Goal: Task Accomplishment & Management: Manage account settings

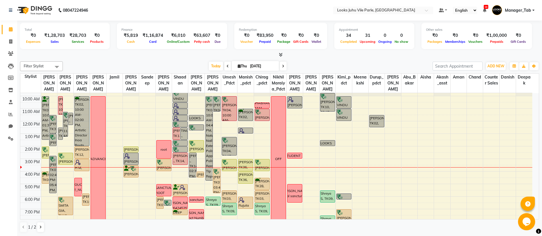
scroll to position [24, 0]
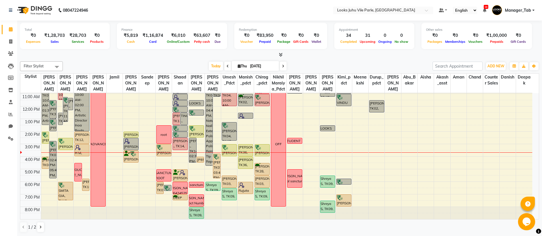
click at [177, 162] on td at bounding box center [286, 159] width 491 height 6
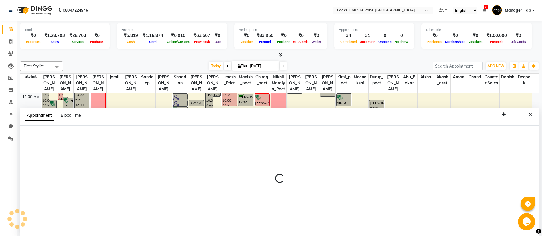
scroll to position [0, 0]
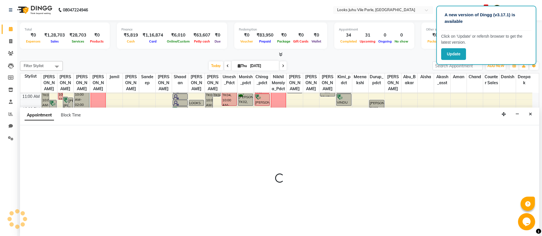
select select "54683"
select select "960"
select select "tentative"
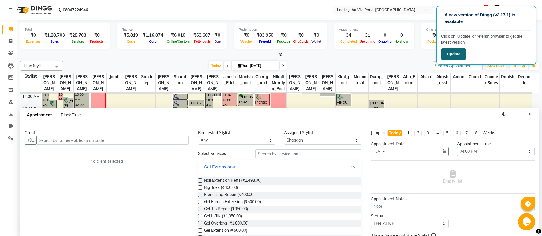
click at [453, 54] on button "Update" at bounding box center [453, 54] width 25 height 12
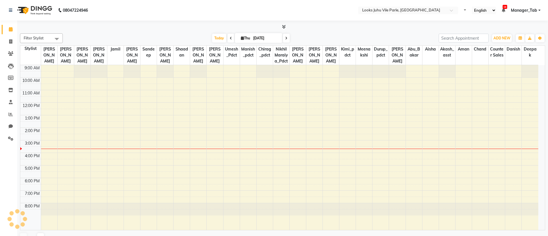
select select "en"
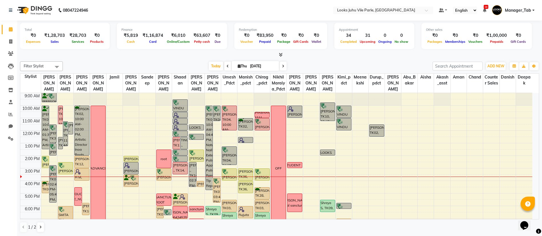
click at [180, 183] on td at bounding box center [286, 184] width 491 height 6
click at [179, 186] on td at bounding box center [286, 184] width 491 height 6
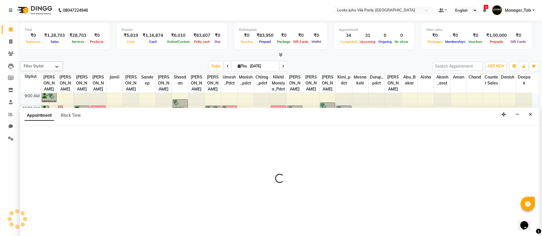
click at [180, 184] on div at bounding box center [279, 181] width 519 height 14
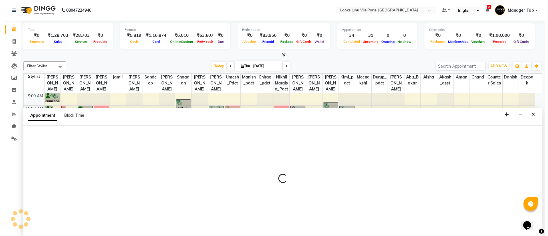
scroll to position [0, 0]
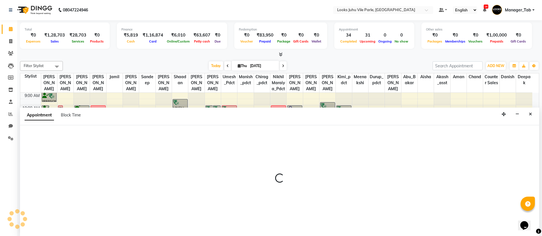
select select "54683"
select select "tentative"
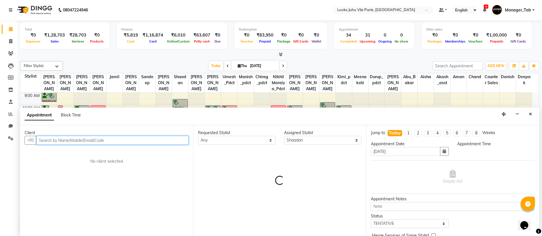
select select "960"
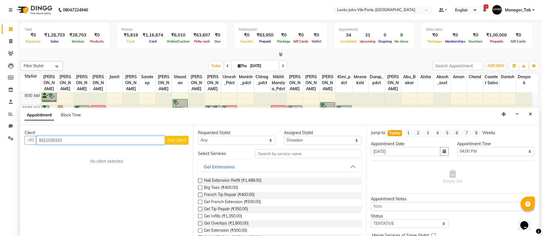
type input "9321030333"
click at [179, 140] on span "Add Client" at bounding box center [176, 140] width 19 height 5
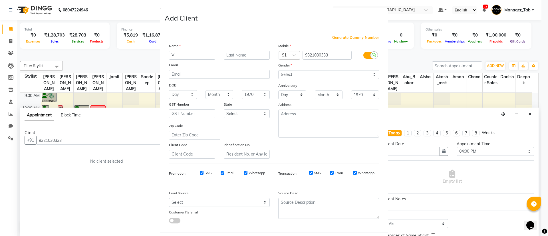
type input "V"
click at [235, 57] on input "text" at bounding box center [247, 55] width 46 height 9
type input "S"
click at [307, 74] on select "Select Male Female Other Prefer Not To Say" at bounding box center [328, 74] width 101 height 9
select select "male"
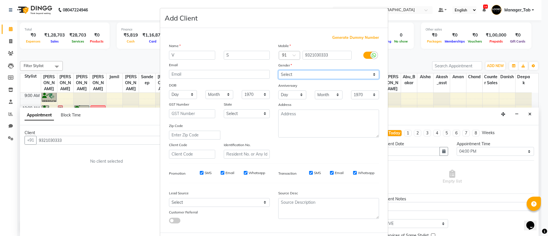
click at [278, 70] on select "Select Male Female Other Prefer Not To Say" at bounding box center [328, 74] width 101 height 9
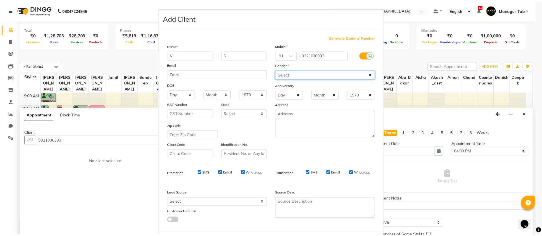
scroll to position [27, 0]
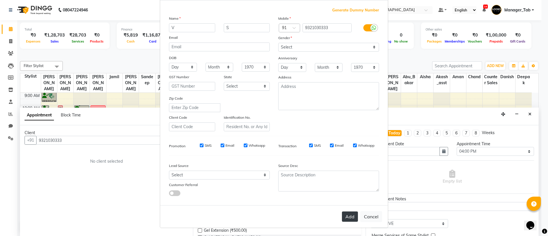
click at [347, 217] on button "Add" at bounding box center [350, 217] width 16 height 10
select select
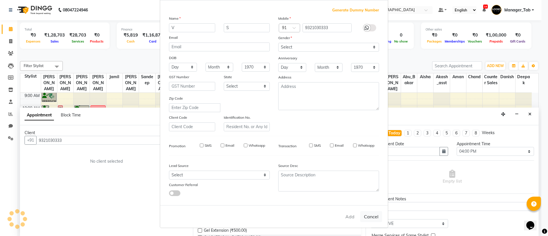
select select
checkbox input "false"
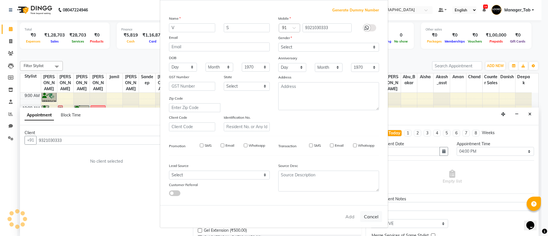
checkbox input "false"
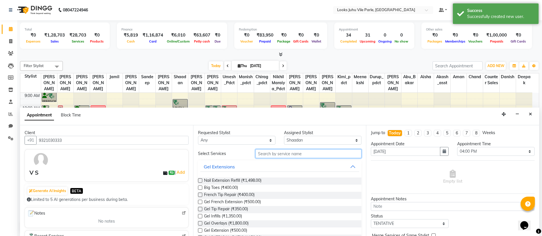
click at [298, 153] on input "text" at bounding box center [308, 153] width 106 height 9
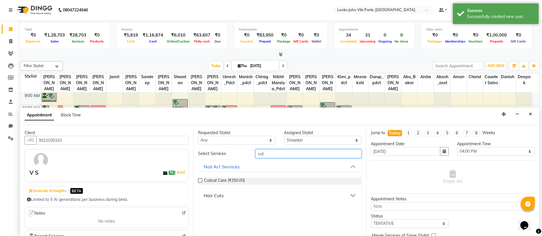
type input "cut"
click at [259, 194] on button "Hair Cuts" at bounding box center [279, 195] width 159 height 10
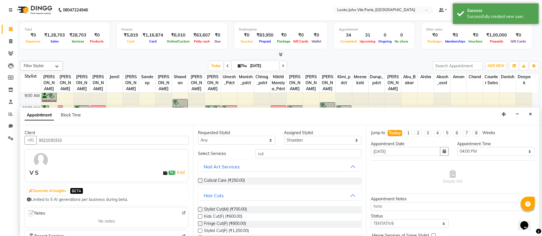
click at [200, 210] on label at bounding box center [200, 209] width 4 height 4
click at [200, 210] on input "checkbox" at bounding box center [200, 210] width 4 height 4
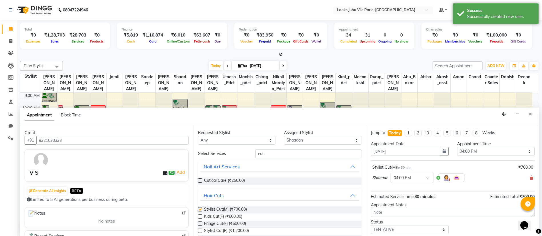
checkbox input "false"
click at [287, 155] on input "cut" at bounding box center [308, 153] width 106 height 9
type input "c"
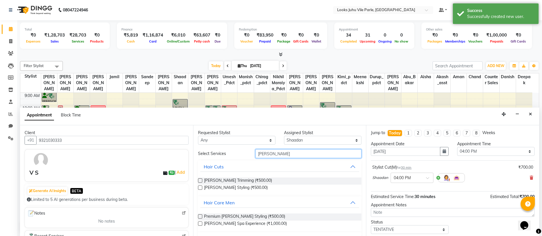
type input "beard"
click at [200, 181] on label at bounding box center [200, 180] width 4 height 4
click at [200, 181] on input "checkbox" at bounding box center [200, 181] width 4 height 4
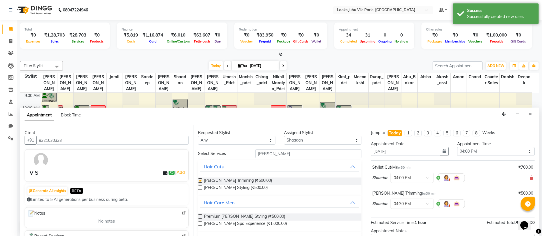
checkbox input "false"
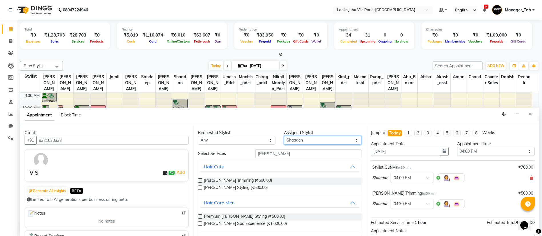
click at [316, 142] on select "Select Aadil Abu_Bakar Aisha Akash_asst Aman Bhagyashree Bhavna Chand Chirag_pd…" at bounding box center [322, 140] width 77 height 9
select select "68482"
click at [284, 136] on select "Select Aadil Abu_Bakar Aisha Akash_asst Aman Bhagyashree Bhavna Chand Chirag_pd…" at bounding box center [322, 140] width 77 height 9
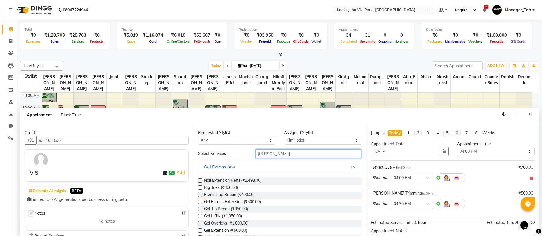
click at [294, 153] on input "beard" at bounding box center [308, 153] width 106 height 9
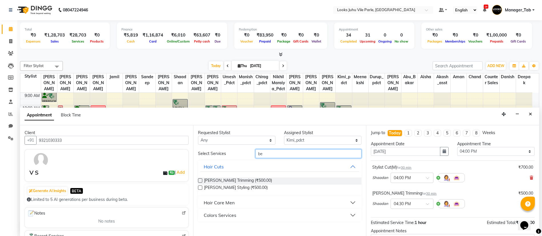
type input "b"
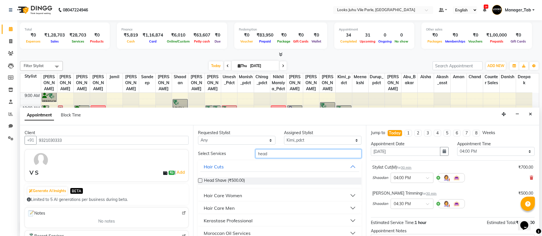
type input "head"
click at [248, 207] on button "Hair Care Men" at bounding box center [279, 208] width 159 height 10
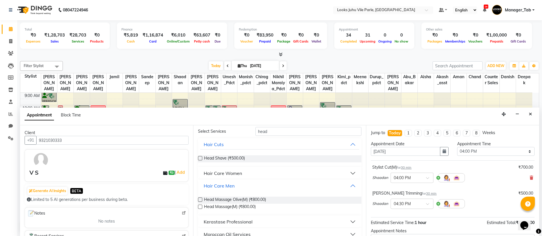
scroll to position [31, 0]
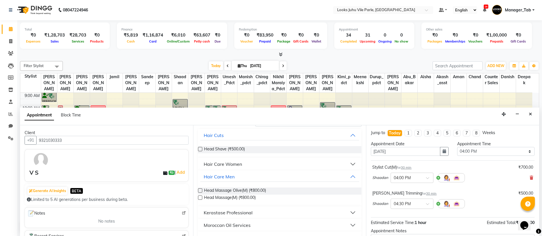
click at [200, 198] on label at bounding box center [200, 198] width 4 height 4
click at [200, 198] on input "checkbox" at bounding box center [200, 198] width 4 height 4
checkbox input "false"
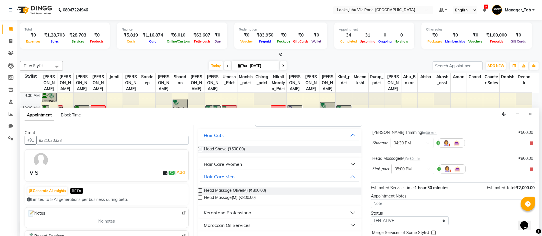
scroll to position [86, 0]
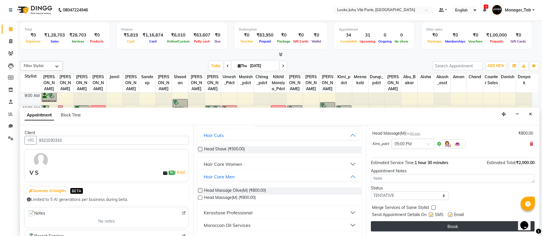
click at [478, 231] on button "Book" at bounding box center [453, 226] width 164 height 10
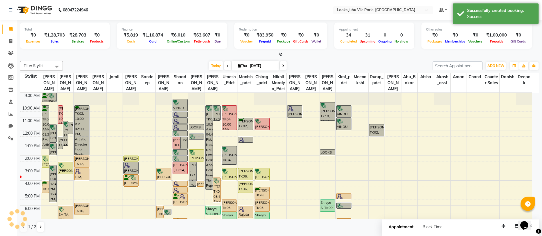
scroll to position [0, 0]
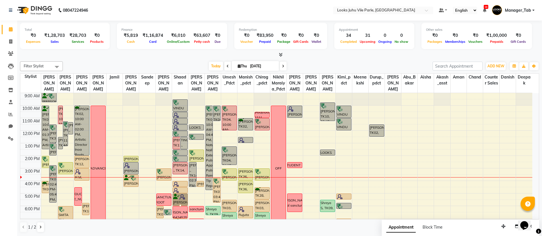
click at [178, 198] on link "[PERSON_NAME], TK06, 05:00 PM-06:00 PM, Stylist Cut(M)" at bounding box center [179, 200] width 15 height 12
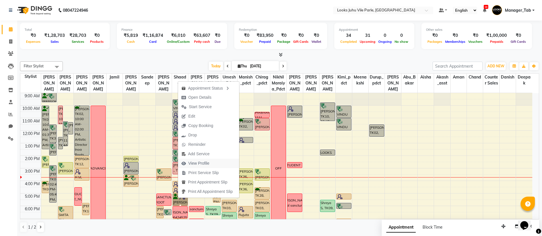
click at [212, 165] on span "View Profile" at bounding box center [195, 163] width 35 height 9
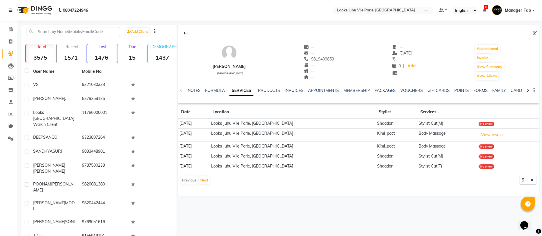
click at [533, 33] on icon at bounding box center [534, 33] width 4 height 4
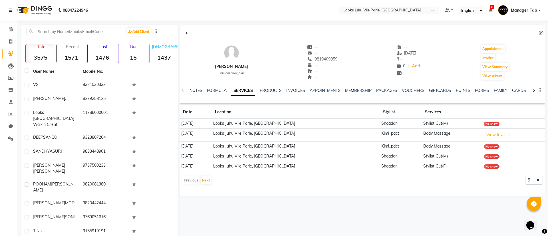
select select "male"
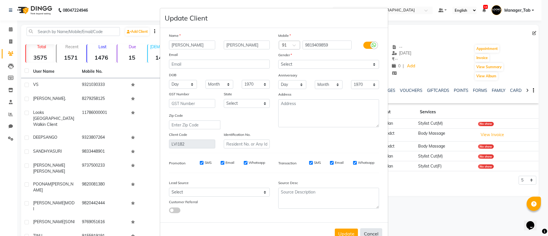
click at [373, 231] on button "Cancel" at bounding box center [371, 233] width 22 height 11
select select
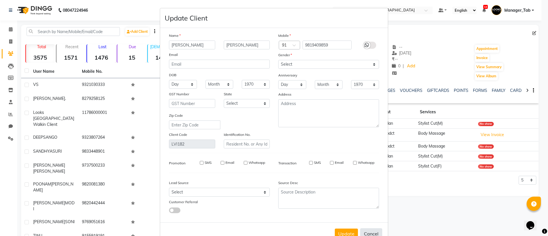
select select
checkbox input "false"
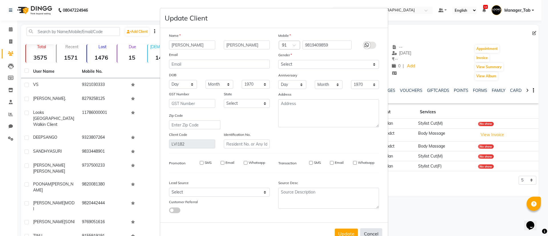
checkbox input "false"
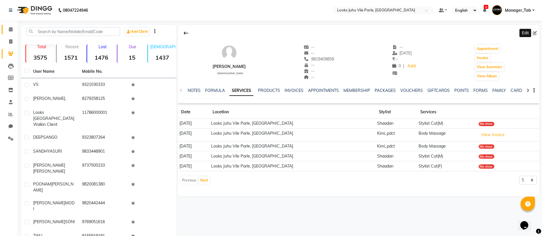
click at [10, 28] on icon at bounding box center [11, 29] width 4 height 4
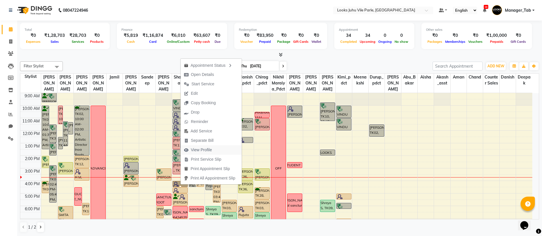
click at [209, 151] on span "View Profile" at bounding box center [201, 150] width 21 height 6
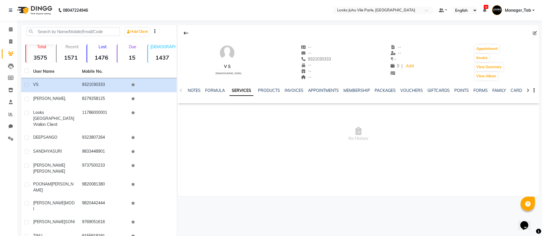
click at [535, 33] on icon at bounding box center [534, 33] width 4 height 4
select select "male"
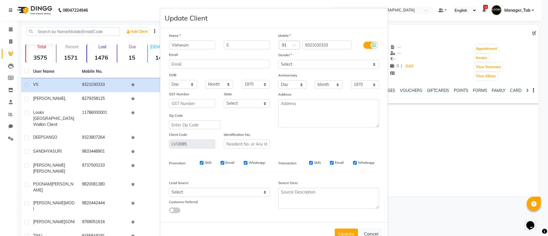
type input "Vishwum"
click at [339, 233] on button "Update" at bounding box center [346, 234] width 23 height 10
select select
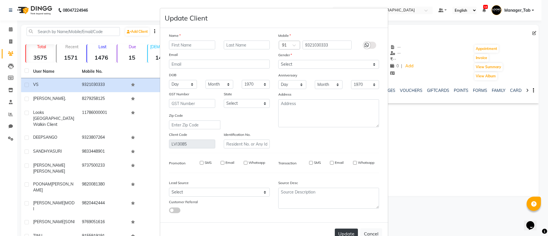
select select
checkbox input "false"
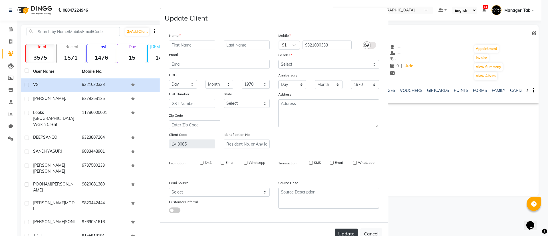
checkbox input "false"
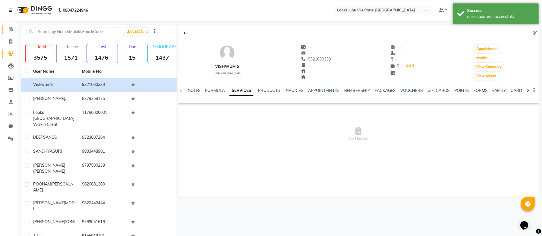
click at [5, 28] on link "Calendar" at bounding box center [9, 29] width 14 height 9
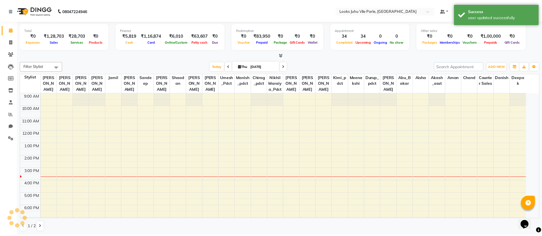
scroll to position [13, 0]
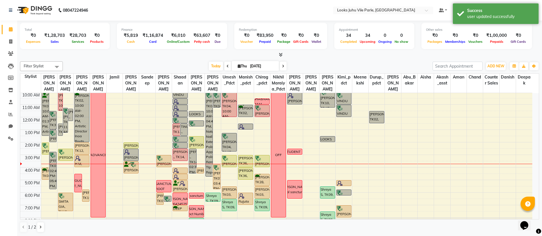
click at [49, 69] on span "Filter Stylist" at bounding box center [41, 66] width 43 height 10
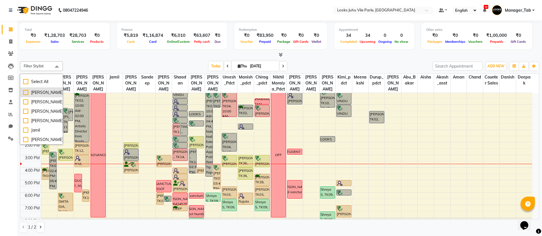
click at [43, 93] on div "[PERSON_NAME]" at bounding box center [41, 93] width 37 height 6
checkbox input "true"
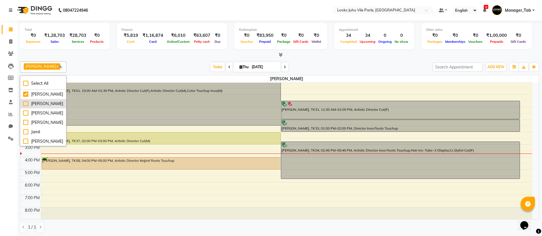
click at [33, 106] on div "[PERSON_NAME]" at bounding box center [43, 104] width 40 height 6
checkbox input "true"
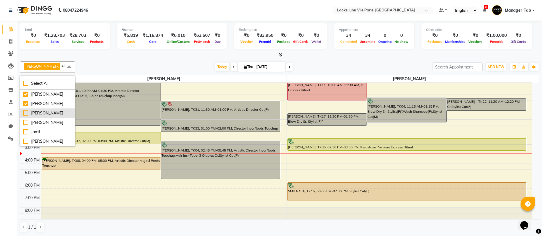
click at [36, 116] on div "[PERSON_NAME]" at bounding box center [47, 113] width 49 height 6
checkbox input "true"
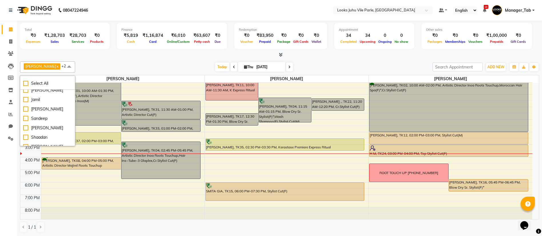
scroll to position [33, 0]
click at [43, 93] on div "[PERSON_NAME]" at bounding box center [47, 90] width 49 height 6
checkbox input "true"
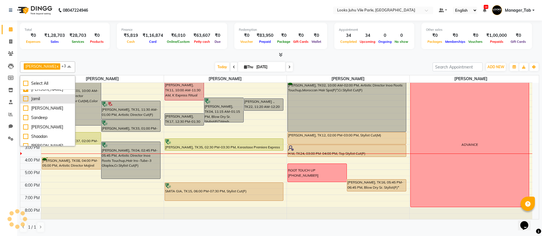
click at [45, 102] on div "Jamil" at bounding box center [47, 99] width 49 height 6
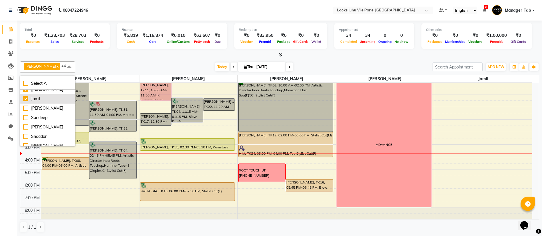
click at [47, 102] on div "Jamil" at bounding box center [47, 99] width 49 height 6
checkbox input "false"
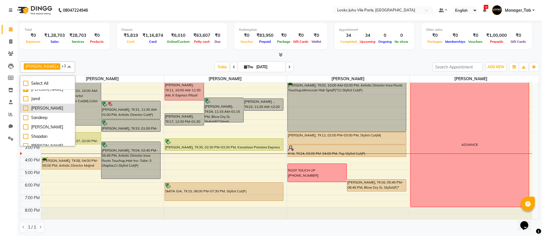
click at [43, 111] on div "[PERSON_NAME]" at bounding box center [47, 108] width 49 height 6
checkbox input "true"
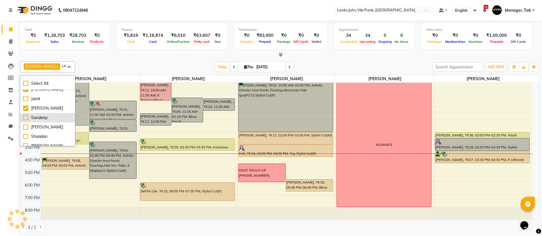
click at [44, 121] on div "Sandeep" at bounding box center [47, 118] width 49 height 6
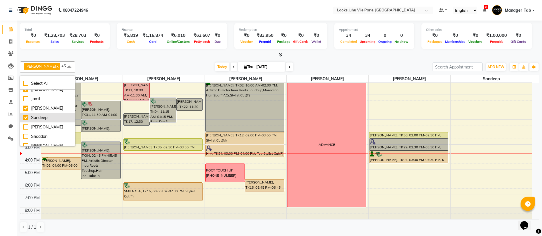
click at [48, 121] on div "Sandeep" at bounding box center [47, 118] width 49 height 6
checkbox input "false"
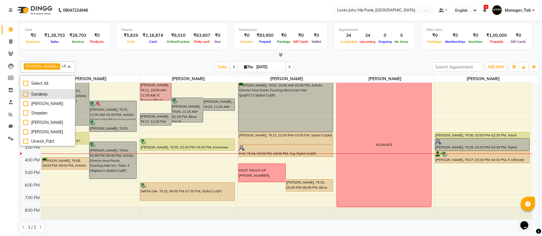
scroll to position [58, 0]
click at [41, 106] on div "[PERSON_NAME]" at bounding box center [47, 103] width 49 height 6
checkbox input "true"
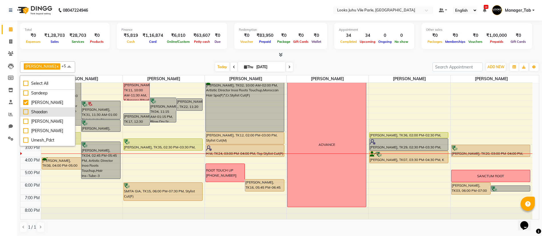
click at [42, 115] on div "Shaadan" at bounding box center [47, 112] width 49 height 6
checkbox input "true"
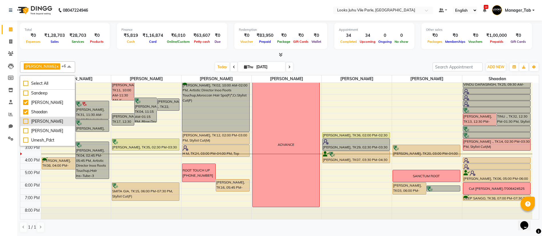
click at [44, 124] on div "[PERSON_NAME]" at bounding box center [47, 121] width 49 height 6
checkbox input "true"
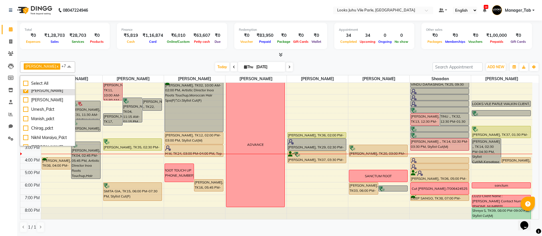
scroll to position [91, 0]
click at [43, 101] on div "[PERSON_NAME]" at bounding box center [47, 98] width 49 height 6
checkbox input "true"
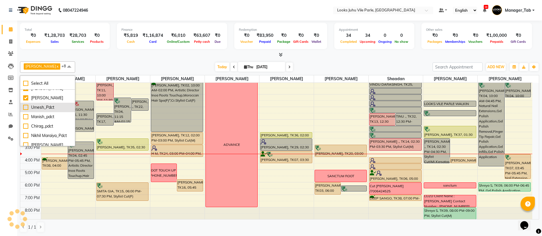
click at [42, 110] on div "Umesh_Pdct" at bounding box center [47, 107] width 49 height 6
checkbox input "true"
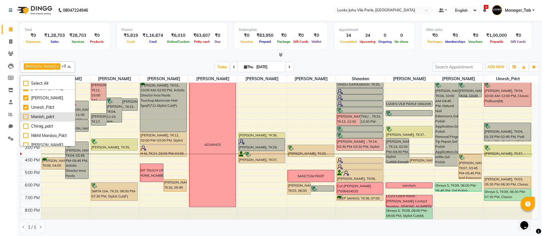
click at [47, 120] on div "Manish_pdct" at bounding box center [47, 117] width 49 height 6
checkbox input "true"
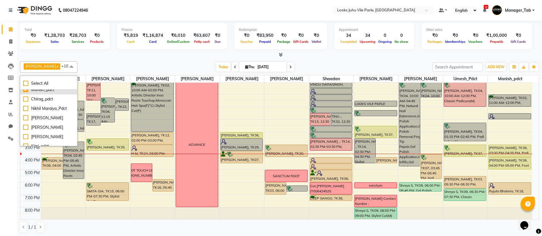
scroll to position [119, 0]
click at [45, 101] on div "Chirag_pdct" at bounding box center [48, 98] width 51 height 6
checkbox input "true"
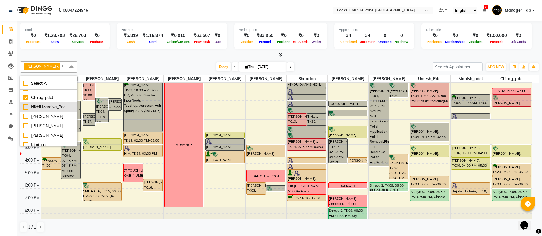
click at [42, 110] on div "Nikhil Maraiya_Pdct" at bounding box center [48, 107] width 51 height 6
checkbox input "true"
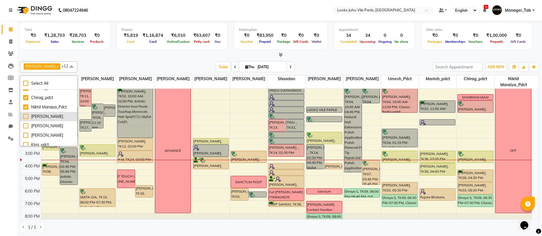
click at [42, 120] on div "[PERSON_NAME]" at bounding box center [48, 117] width 51 height 6
checkbox input "true"
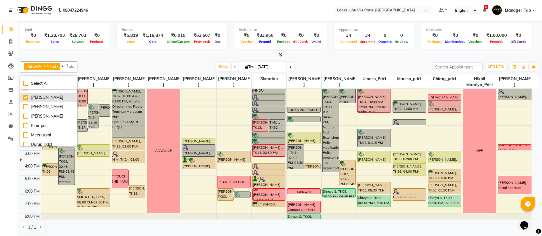
scroll to position [144, 0]
click at [48, 104] on div "[PERSON_NAME]" at bounding box center [48, 101] width 51 height 6
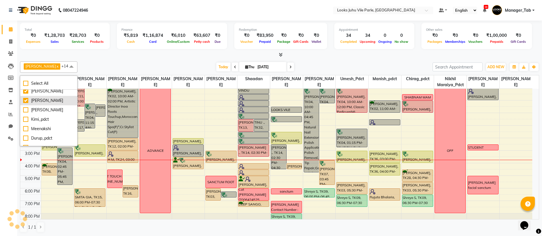
checkbox input "true"
click at [42, 113] on div "[PERSON_NAME]" at bounding box center [48, 110] width 51 height 6
checkbox input "true"
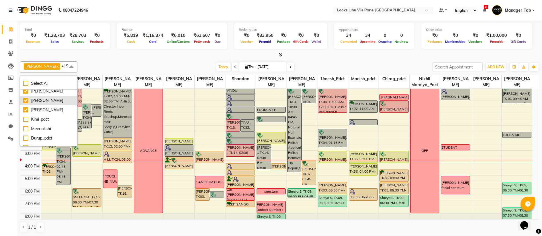
click at [45, 104] on div "[PERSON_NAME]" at bounding box center [48, 101] width 51 height 6
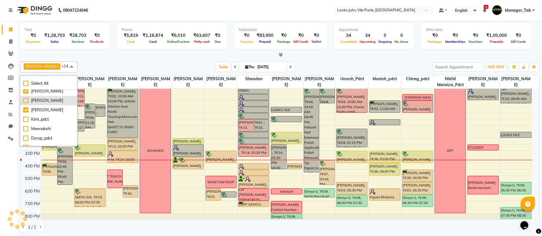
checkbox input "false"
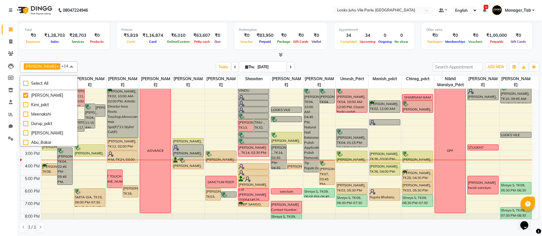
scroll to position [161, 0]
click at [45, 106] on div "Kimi_pdct" at bounding box center [48, 103] width 51 height 6
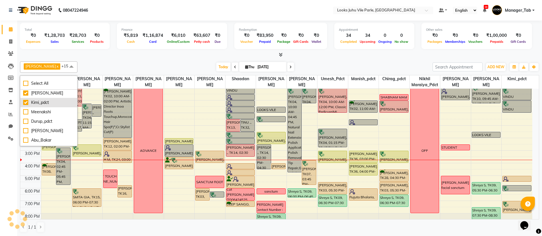
checkbox input "true"
click at [162, 66] on div "Today Thu 04-09-2025" at bounding box center [254, 67] width 349 height 9
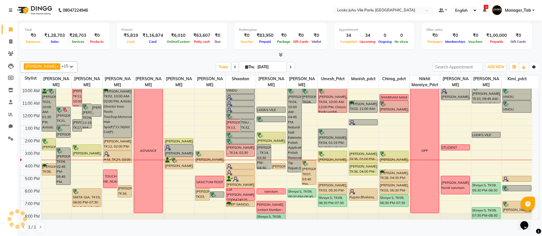
click at [533, 69] on button "Toggle Dropdown" at bounding box center [533, 67] width 9 height 8
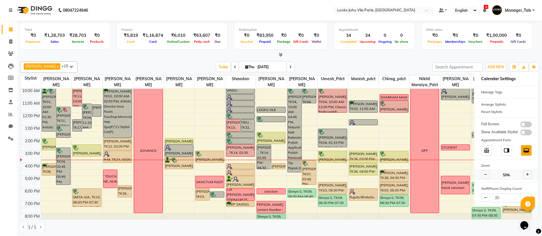
click at [527, 175] on icon at bounding box center [527, 174] width 3 height 3
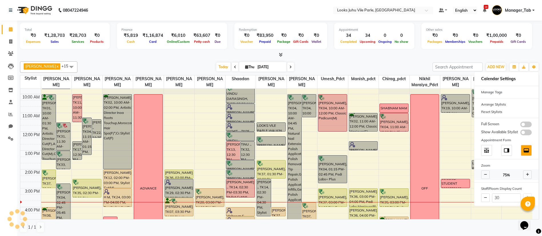
click at [527, 174] on icon at bounding box center [527, 174] width 3 height 3
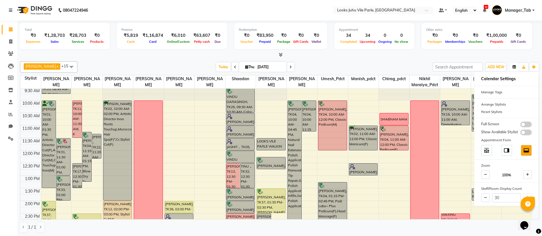
click at [511, 64] on button "button" at bounding box center [513, 67] width 9 height 8
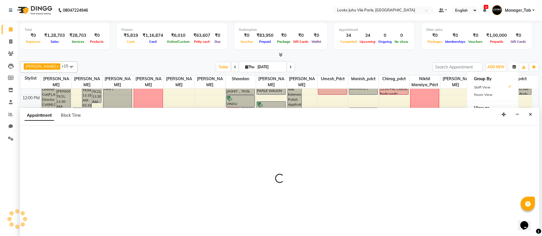
scroll to position [0, 0]
click at [530, 114] on icon "Close" at bounding box center [529, 114] width 3 height 4
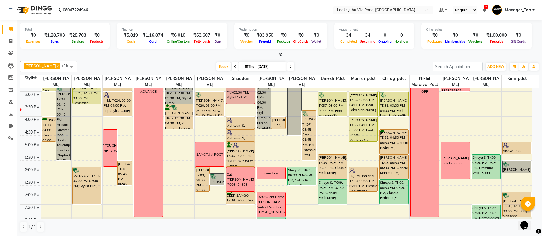
scroll to position [147, 0]
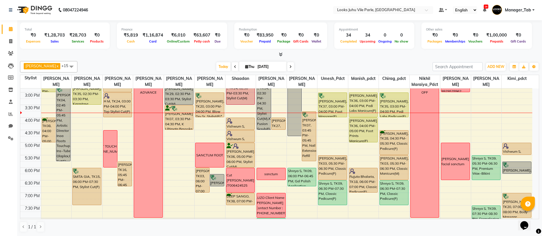
click at [289, 67] on icon at bounding box center [290, 66] width 2 height 3
type input "05-09-2025"
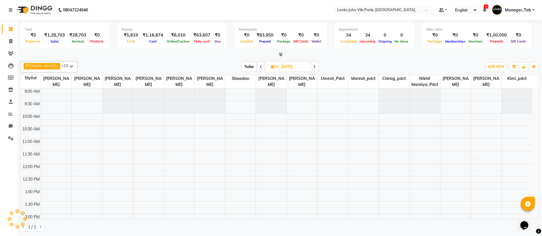
scroll to position [151, 0]
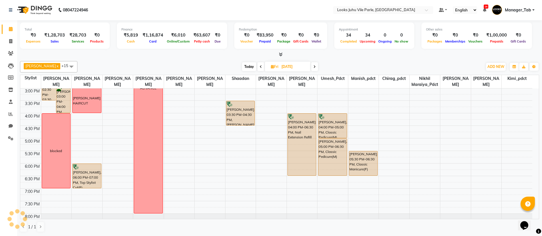
click at [300, 68] on input "05-09-2025" at bounding box center [294, 67] width 29 height 9
select select "9"
select select "2025"
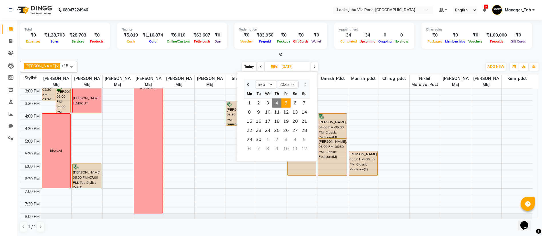
click at [313, 67] on icon at bounding box center [314, 66] width 2 height 3
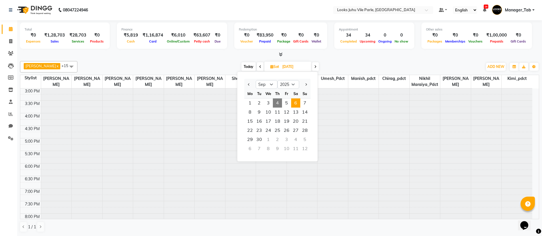
type input "06-09-2025"
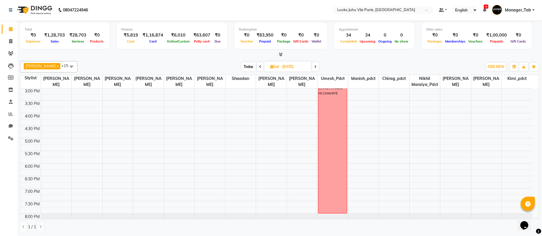
scroll to position [37, 0]
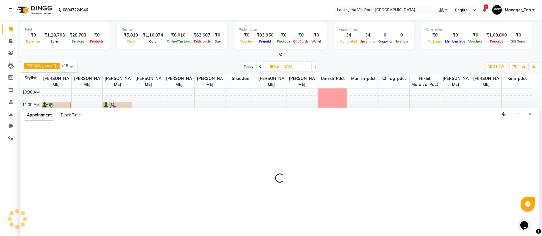
select select "54670"
select select "720"
select select "tentative"
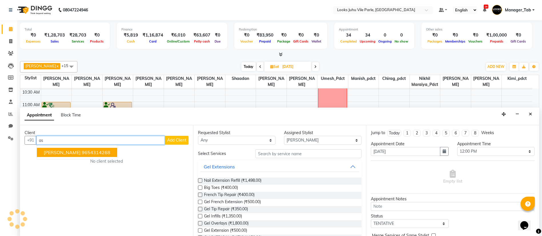
type input "a"
click at [97, 152] on span "8828422" at bounding box center [93, 153] width 20 height 6
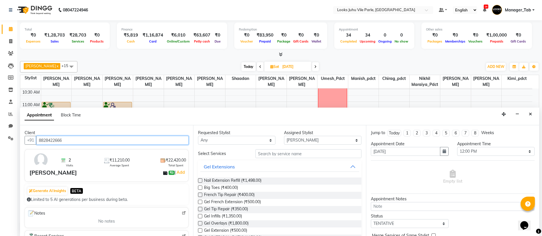
type input "8828422666"
click at [278, 154] on input "text" at bounding box center [308, 153] width 106 height 9
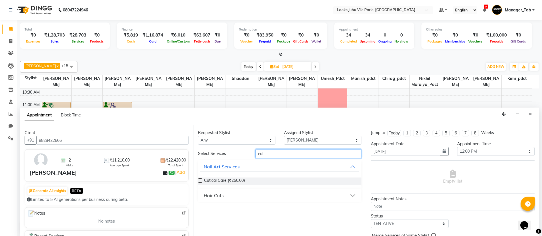
type input "cut"
click at [281, 199] on button "Hair Cuts" at bounding box center [279, 195] width 159 height 10
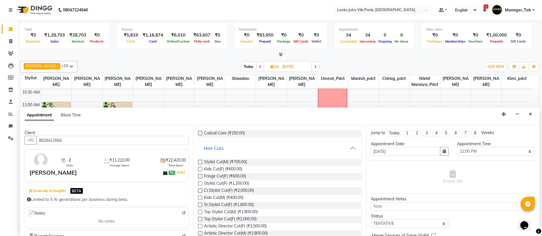
scroll to position [70, 0]
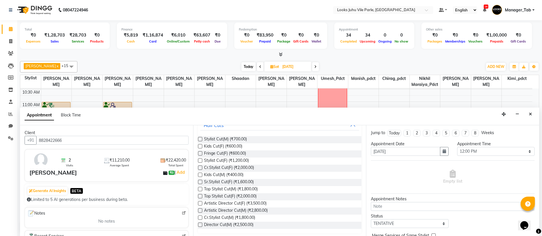
click at [200, 204] on label at bounding box center [200, 203] width 4 height 4
click at [200, 204] on input "checkbox" at bounding box center [200, 204] width 4 height 4
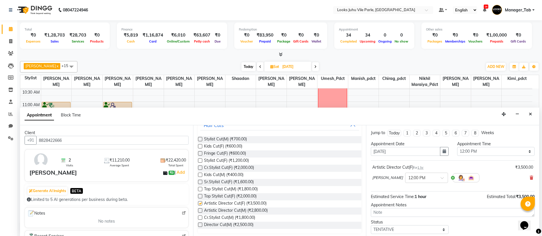
checkbox input "false"
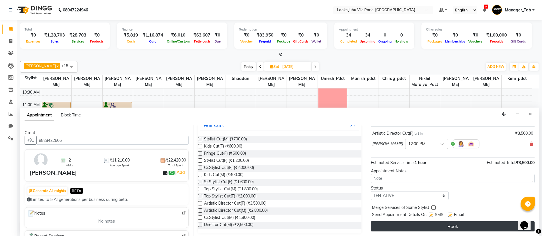
click at [455, 226] on button "Book" at bounding box center [453, 226] width 164 height 10
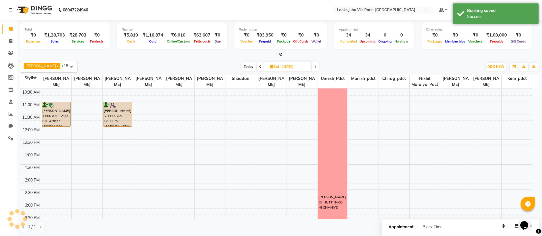
scroll to position [0, 0]
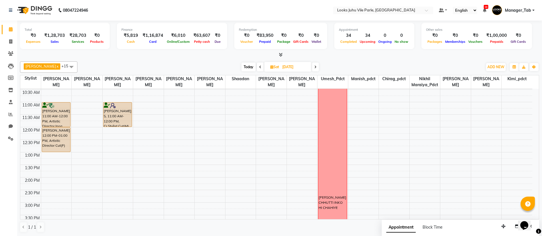
click at [251, 76] on span "Shaadan" at bounding box center [240, 78] width 31 height 7
click at [259, 67] on icon at bounding box center [260, 66] width 2 height 3
type input "05-09-2025"
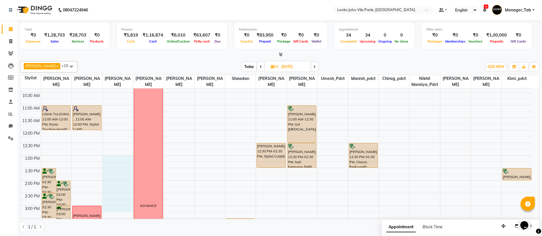
scroll to position [35, 0]
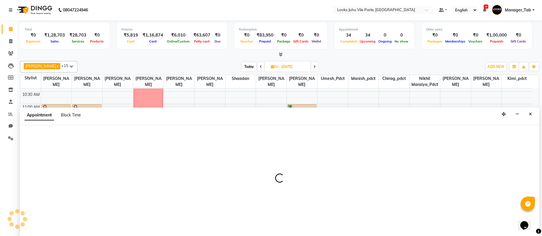
click at [73, 114] on span "Block Time" at bounding box center [71, 114] width 20 height 5
select select "78864"
select select "780"
select select "900"
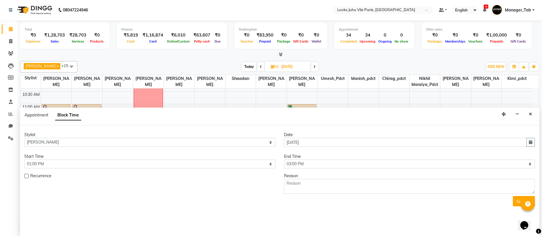
scroll to position [151, 0]
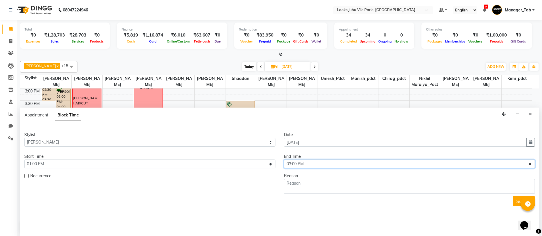
click at [325, 165] on select "Select 10:00 AM 10:15 AM 10:30 AM 10:45 AM 11:00 AM 11:15 AM 11:30 AM 11:45 AM …" at bounding box center [409, 164] width 251 height 9
click at [284, 160] on select "Select 10:00 AM 10:15 AM 10:30 AM 10:45 AM 11:00 AM 11:15 AM 11:30 AM 11:45 AM …" at bounding box center [409, 164] width 251 height 9
click at [339, 186] on textarea at bounding box center [409, 186] width 251 height 15
type textarea "Personal"
click at [514, 202] on button "Submit" at bounding box center [523, 201] width 22 height 10
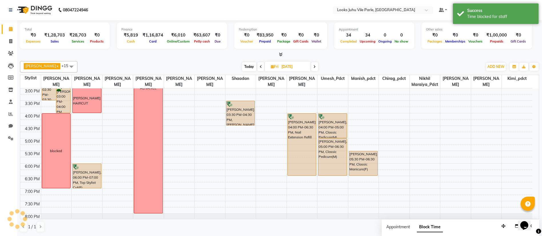
scroll to position [0, 0]
click at [540, 131] on div "Total ₹0 Expenses ₹1,28,703 Sales ₹28,703 Services ₹0 Products Finance ₹5,819 C…" at bounding box center [279, 129] width 524 height 216
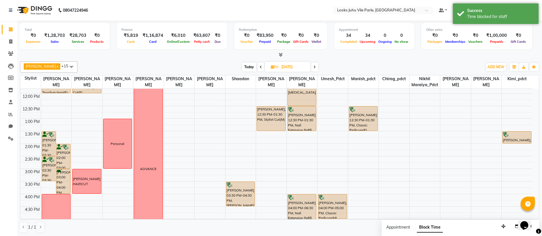
scroll to position [83, 0]
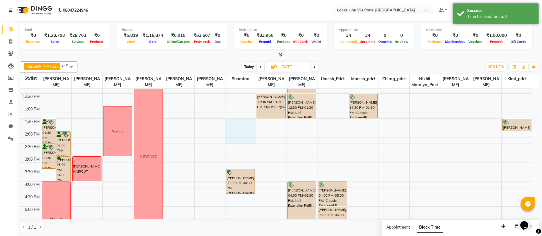
select select "54683"
select select "810"
select select "tentative"
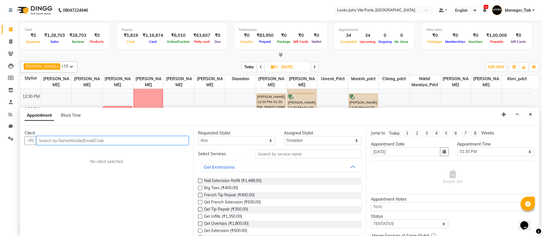
scroll to position [0, 0]
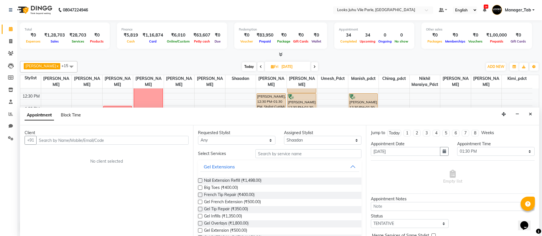
click at [78, 117] on span "Block Time" at bounding box center [71, 114] width 20 height 5
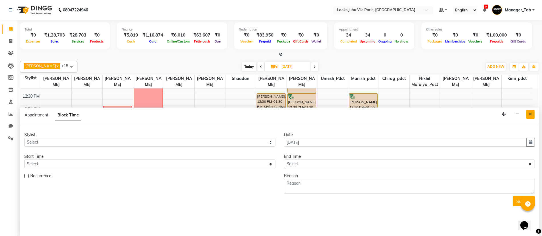
click at [530, 114] on icon "Close" at bounding box center [529, 114] width 3 height 4
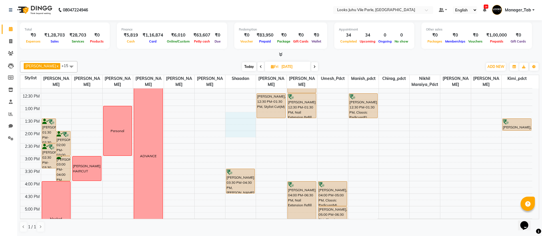
select select "54683"
select select "tentative"
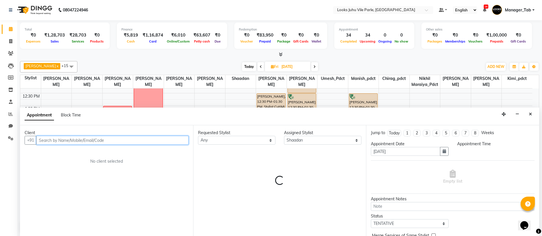
select select "795"
click at [81, 115] on span "Block Time" at bounding box center [71, 114] width 20 height 5
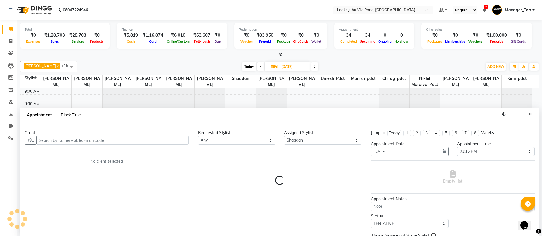
select select "54683"
select select "795"
select select "855"
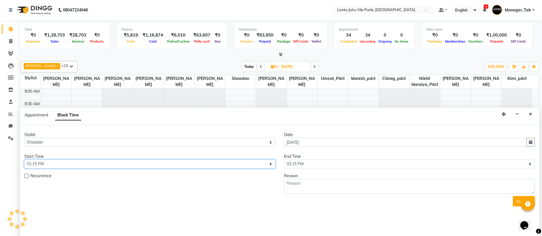
click at [164, 166] on select "Select 10:00 AM 10:15 AM 10:30 AM 10:45 AM 11:00 AM 11:15 AM 11:30 AM 11:45 AM …" at bounding box center [149, 164] width 251 height 9
select select "810"
click at [24, 160] on select "Select 10:00 AM 10:15 AM 10:30 AM 10:45 AM 11:00 AM 11:15 AM 11:30 AM 11:45 AM …" at bounding box center [149, 164] width 251 height 9
click at [311, 163] on select "Select 10:00 AM 10:15 AM 10:30 AM 10:45 AM 11:00 AM 11:15 AM 11:30 AM 11:45 AM …" at bounding box center [409, 164] width 251 height 9
select select "870"
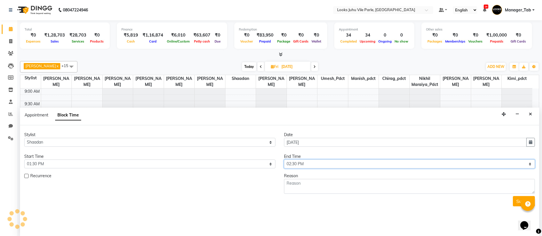
click at [284, 160] on select "Select 10:00 AM 10:15 AM 10:30 AM 10:45 AM 11:00 AM 11:15 AM 11:30 AM 11:45 AM …" at bounding box center [409, 164] width 251 height 9
click at [332, 182] on textarea at bounding box center [409, 186] width 251 height 15
type textarea "Personal"
click at [513, 200] on button "Submit" at bounding box center [523, 201] width 22 height 10
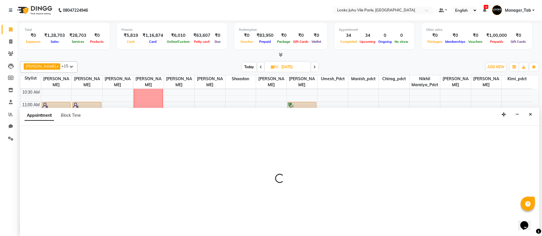
scroll to position [0, 0]
select select "69136"
select select "tentative"
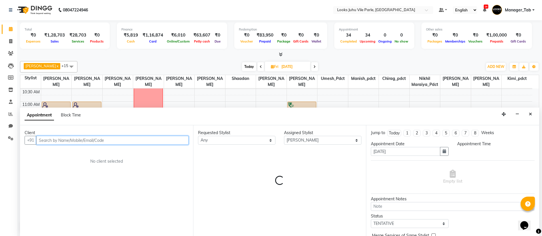
select select "825"
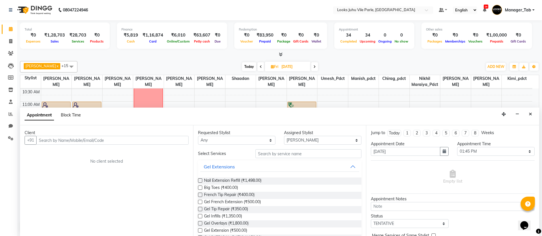
click at [73, 116] on span "Block Time" at bounding box center [71, 114] width 20 height 5
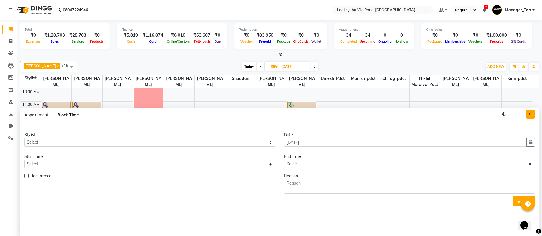
click at [530, 115] on icon "Close" at bounding box center [529, 114] width 3 height 4
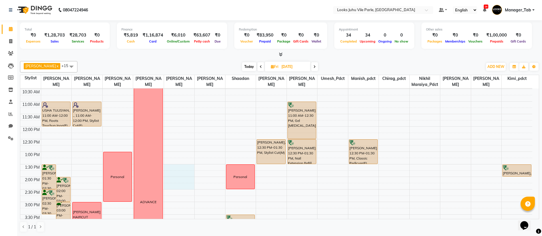
select select "69136"
select select "tentative"
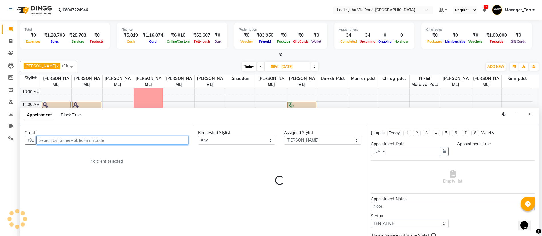
select select "810"
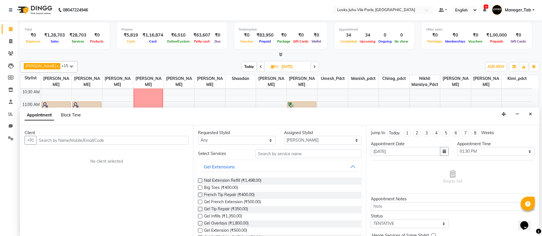
click at [66, 116] on span "Block Time" at bounding box center [71, 114] width 20 height 5
select select "69136"
select select "810"
select select "870"
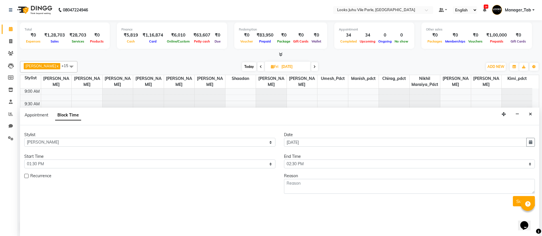
scroll to position [151, 0]
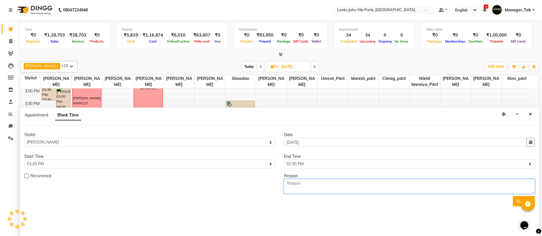
click at [343, 185] on textarea at bounding box center [409, 186] width 251 height 15
type textarea "Personal"
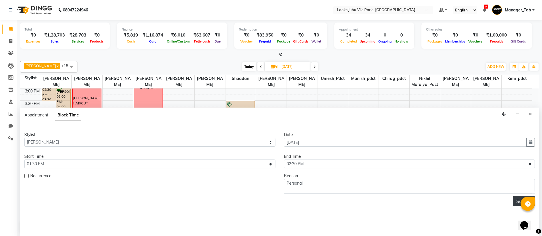
click at [513, 201] on button "Submit" at bounding box center [523, 201] width 22 height 10
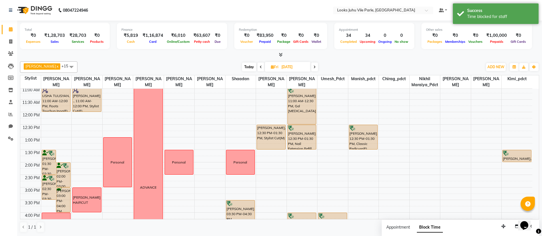
scroll to position [37, 0]
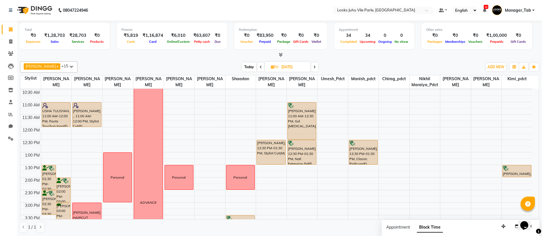
click at [157, 65] on div "Today Fri 05-09-2025" at bounding box center [279, 67] width 399 height 9
click at [158, 101] on div "ADVANCE" at bounding box center [148, 202] width 29 height 250
select select "78864"
select select "720"
select select "tentative"
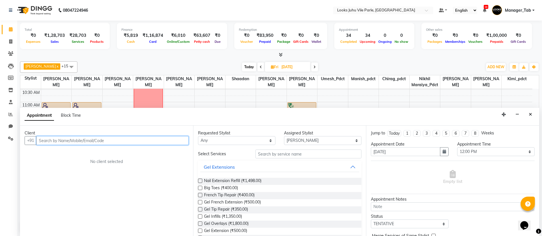
scroll to position [0, 0]
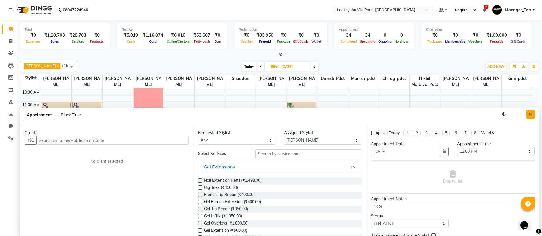
click at [530, 114] on icon "Close" at bounding box center [529, 114] width 3 height 4
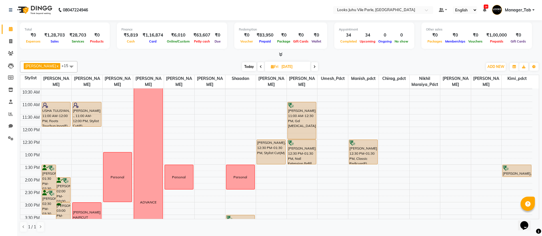
click at [313, 67] on icon at bounding box center [314, 66] width 2 height 3
type input "06-09-2025"
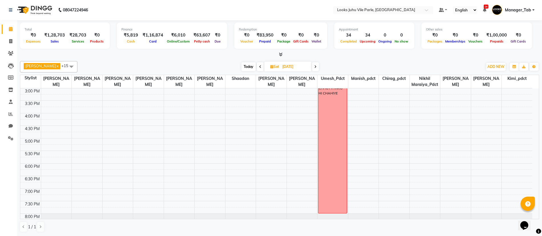
scroll to position [37, 0]
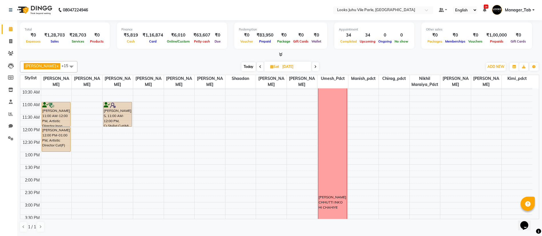
click at [532, 134] on td at bounding box center [286, 136] width 491 height 6
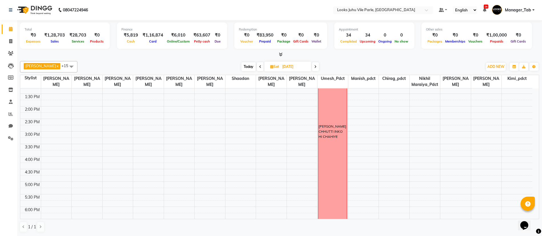
scroll to position [171, 0]
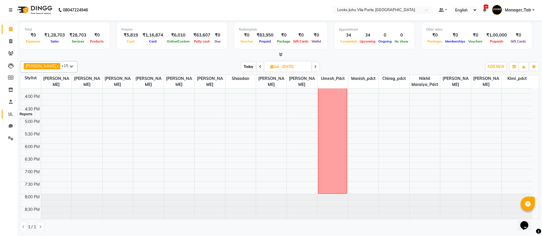
click at [8, 116] on span at bounding box center [11, 114] width 10 height 7
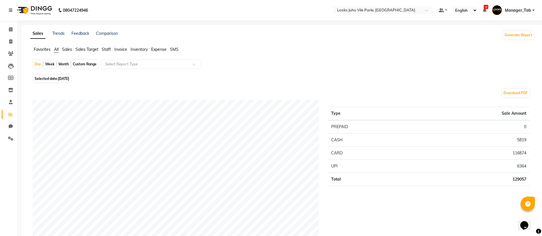
click at [104, 50] on span "Staff" at bounding box center [106, 49] width 9 height 5
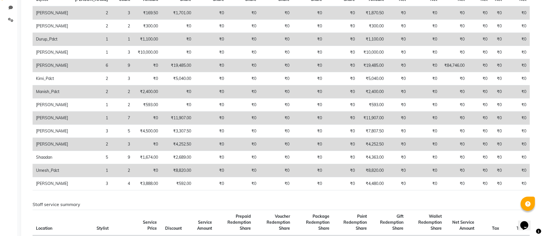
scroll to position [120, 0]
